Goal: Find specific page/section: Find specific page/section

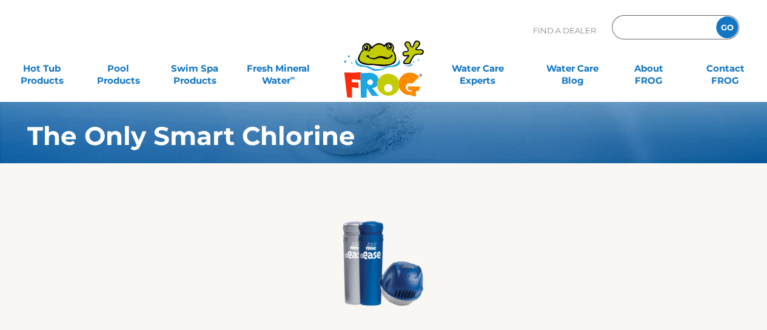
click at [673, 30] on input "text" at bounding box center [662, 28] width 82 height 18
type input "43202"
click at [722, 25] on input "GO" at bounding box center [727, 27] width 22 height 22
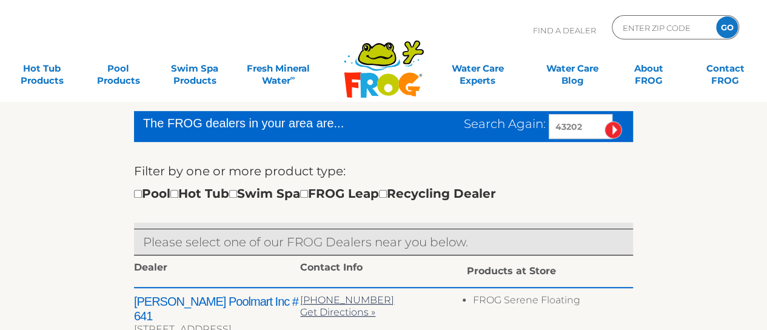
scroll to position [241, 0]
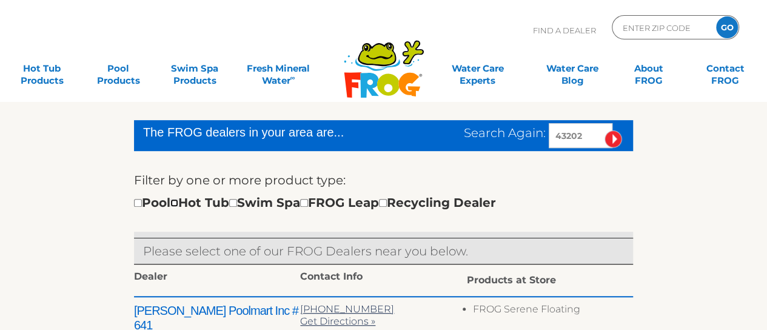
click at [178, 202] on input "checkbox" at bounding box center [174, 203] width 8 height 8
checkbox input "true"
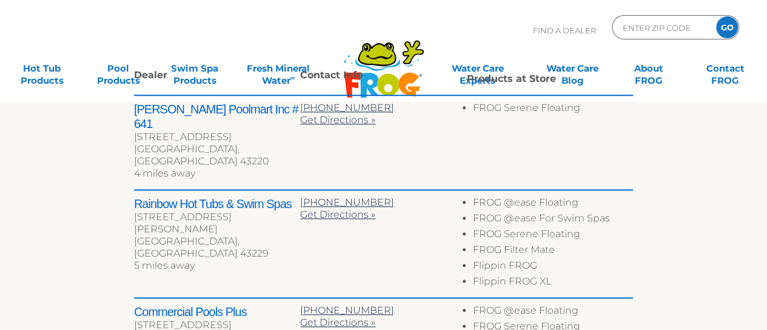
scroll to position [461, 0]
